Goal: Register for event/course

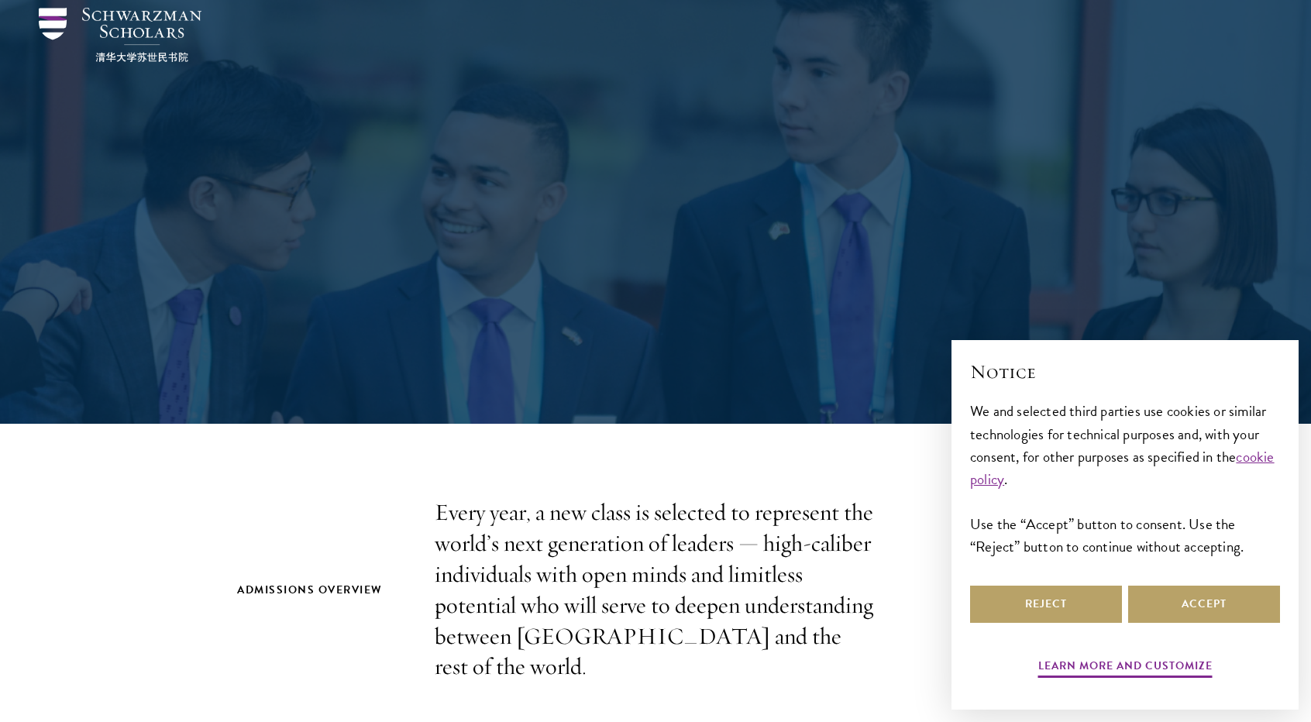
scroll to position [232, 0]
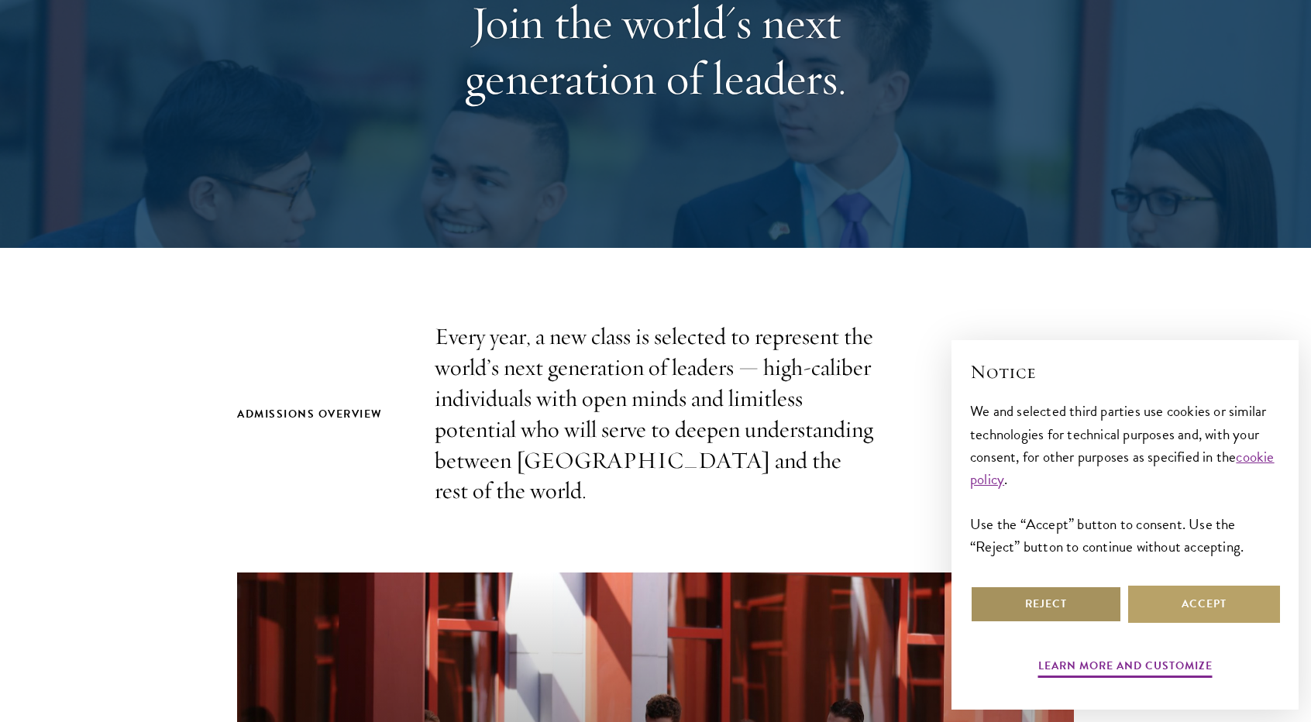
click at [1100, 598] on button "Reject" at bounding box center [1046, 604] width 152 height 37
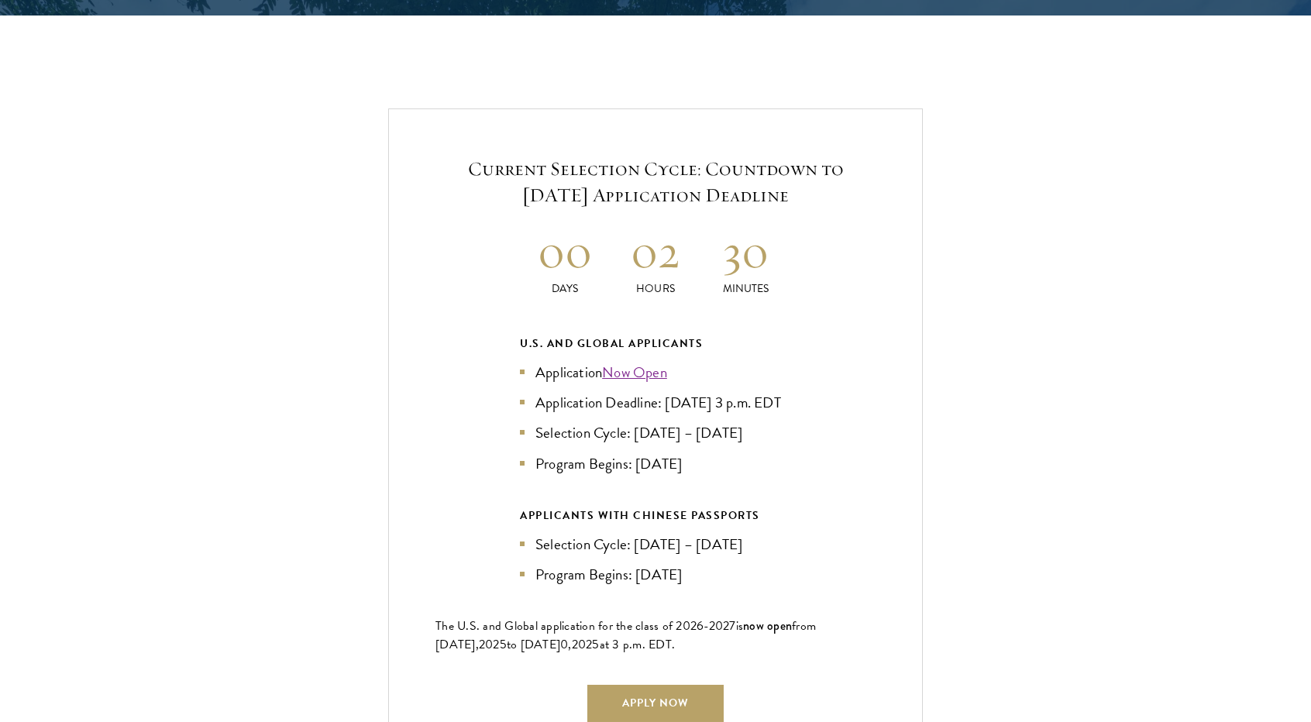
scroll to position [3255, 0]
click at [649, 367] on link "Now Open" at bounding box center [634, 371] width 65 height 22
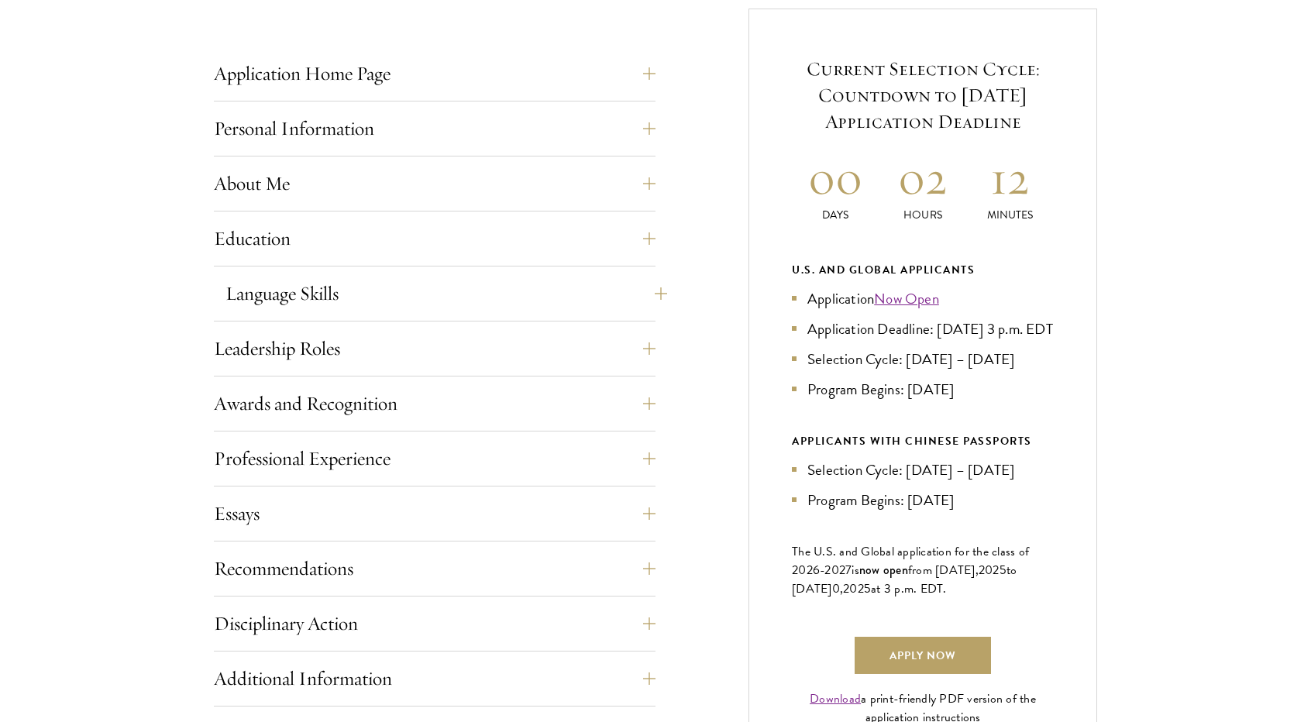
scroll to position [620, 0]
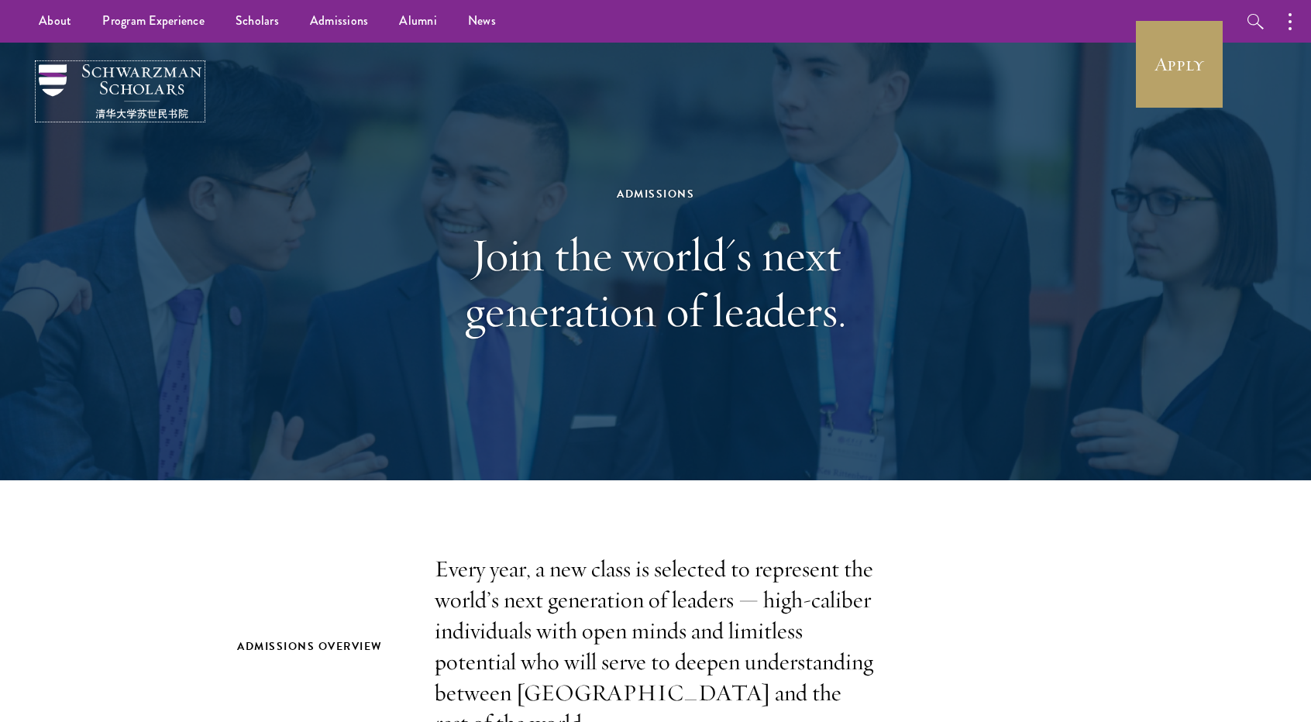
click at [105, 73] on img at bounding box center [120, 91] width 163 height 54
